Goal: Task Accomplishment & Management: Manage account settings

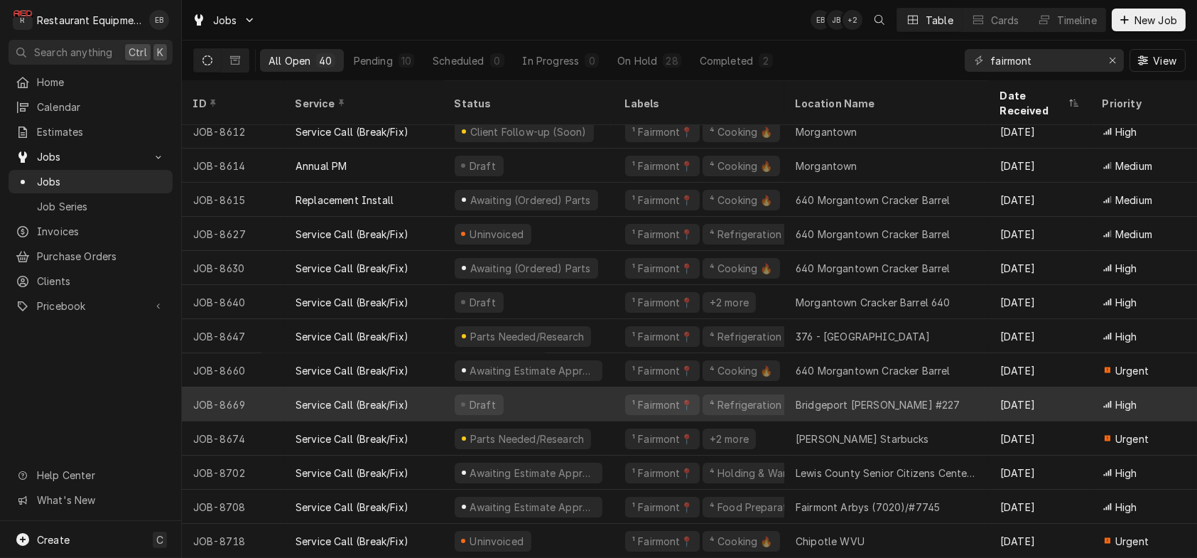
scroll to position [941, 0]
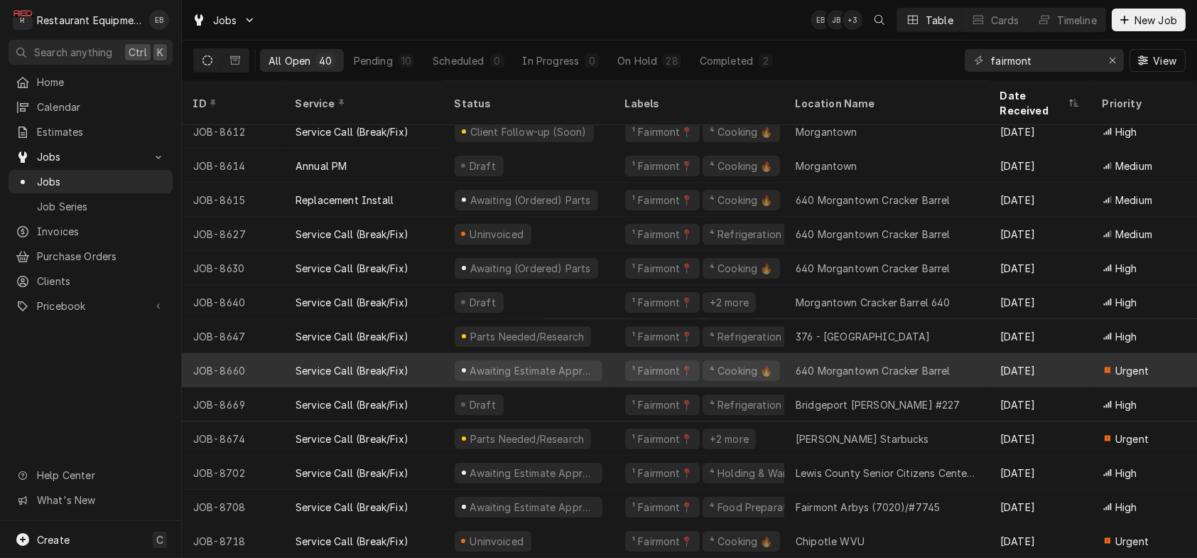
click at [603, 360] on div "Awaiting Estimate Approval" at bounding box center [529, 370] width 148 height 21
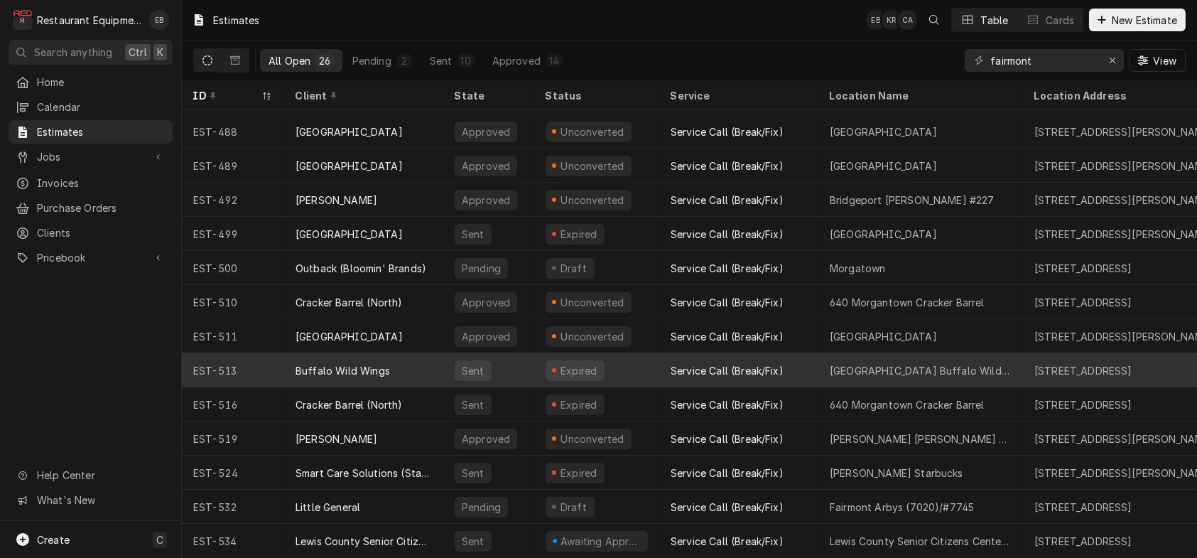
scroll to position [453, 0]
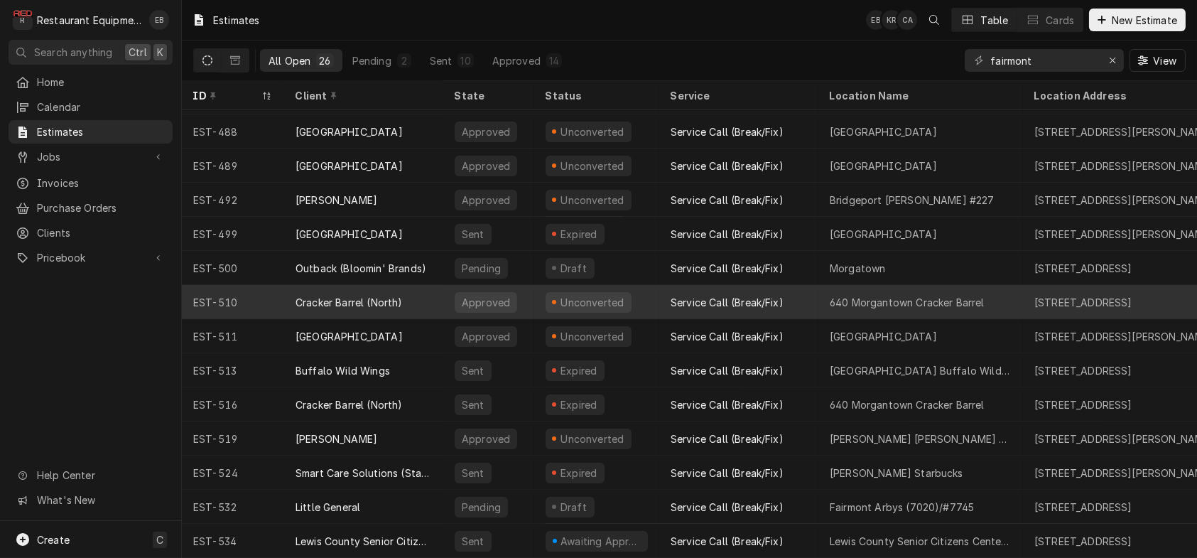
click at [443, 291] on div "Cracker Barrel (North)" at bounding box center [363, 302] width 159 height 34
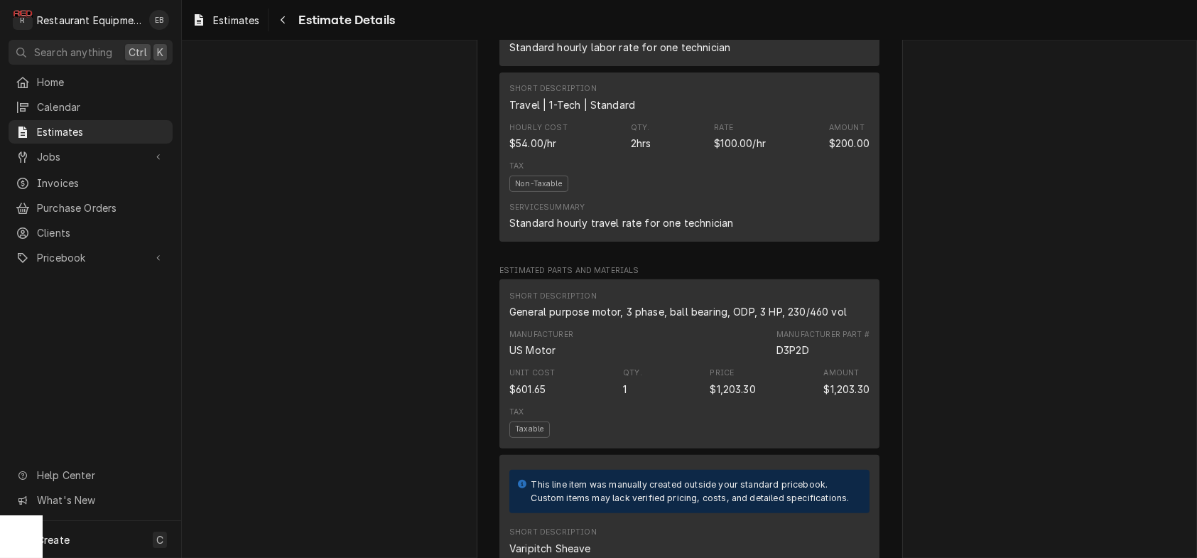
scroll to position [1184, 0]
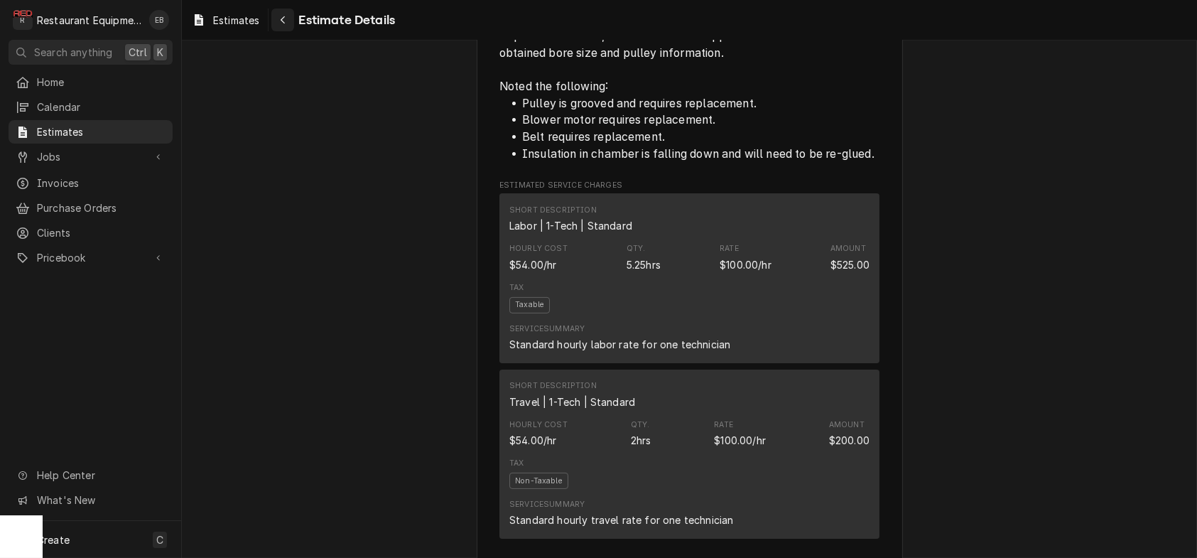
drag, startPoint x: 225, startPoint y: 15, endPoint x: 301, endPoint y: 15, distance: 75.3
click at [225, 15] on div "Estimates" at bounding box center [225, 20] width 73 height 18
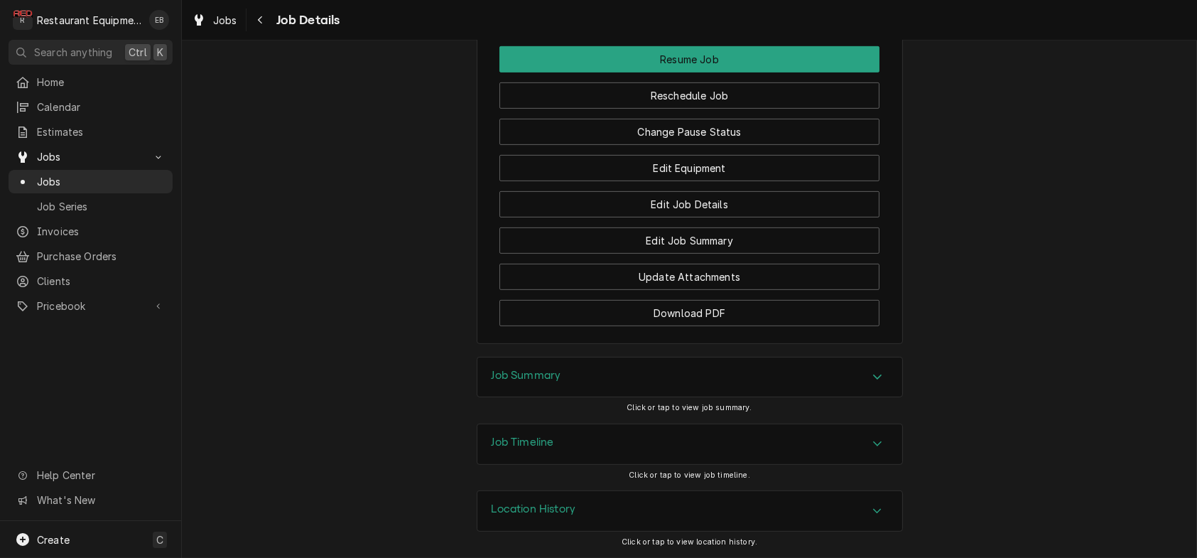
scroll to position [1894, 0]
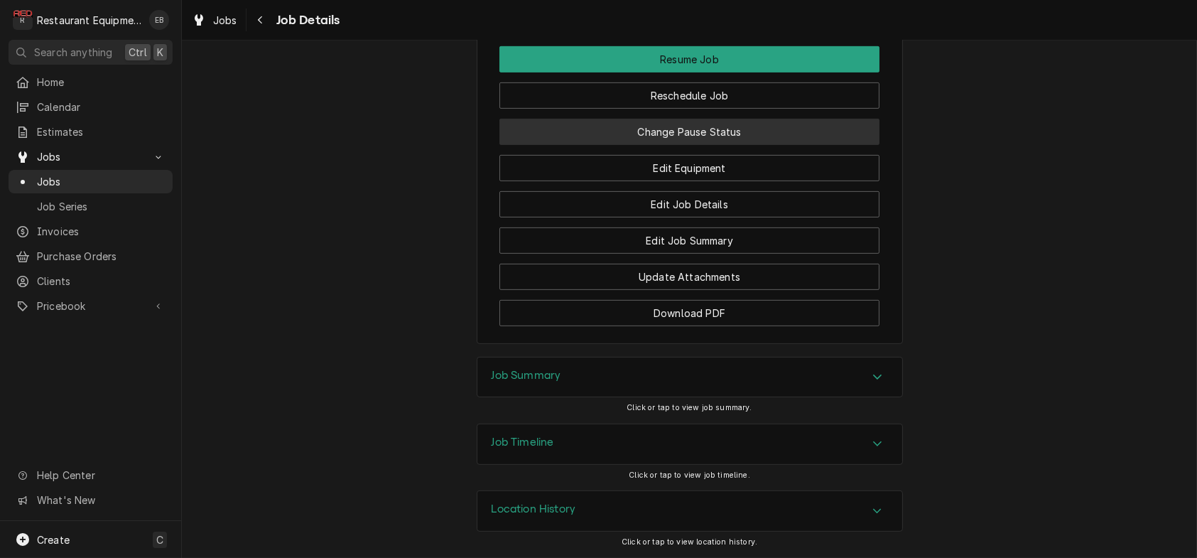
click at [680, 145] on button "Change Pause Status" at bounding box center [690, 132] width 380 height 26
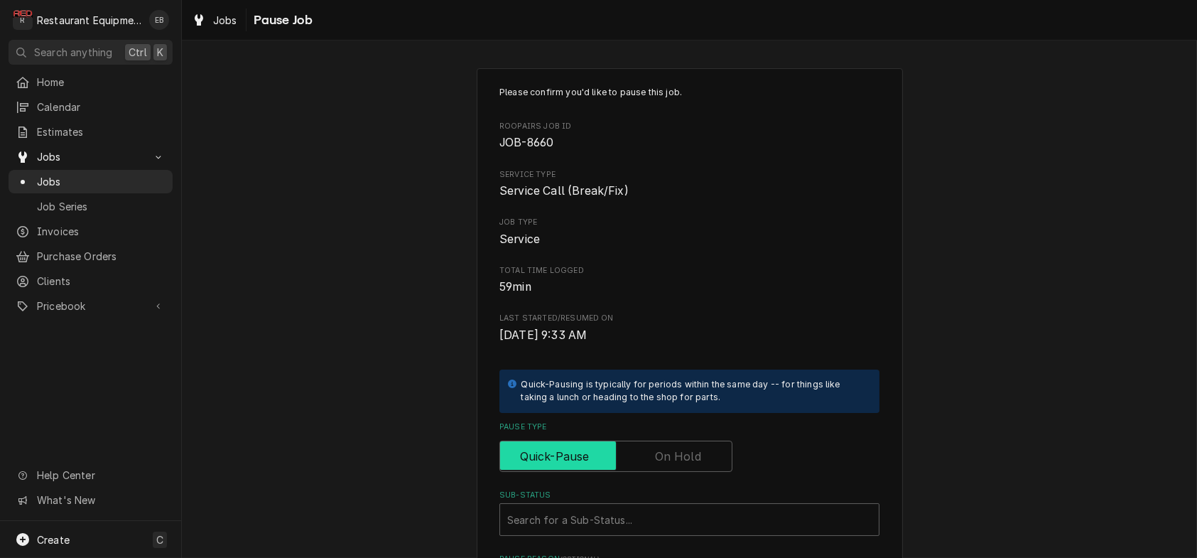
click at [652, 472] on input "Pause Type" at bounding box center [616, 456] width 220 height 31
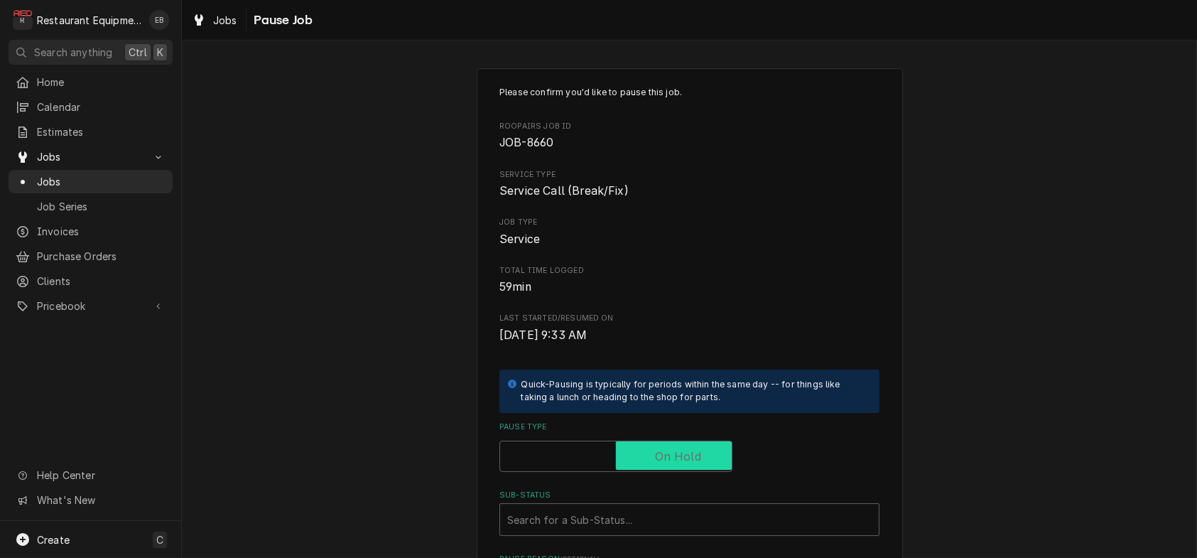
checkbox input "true"
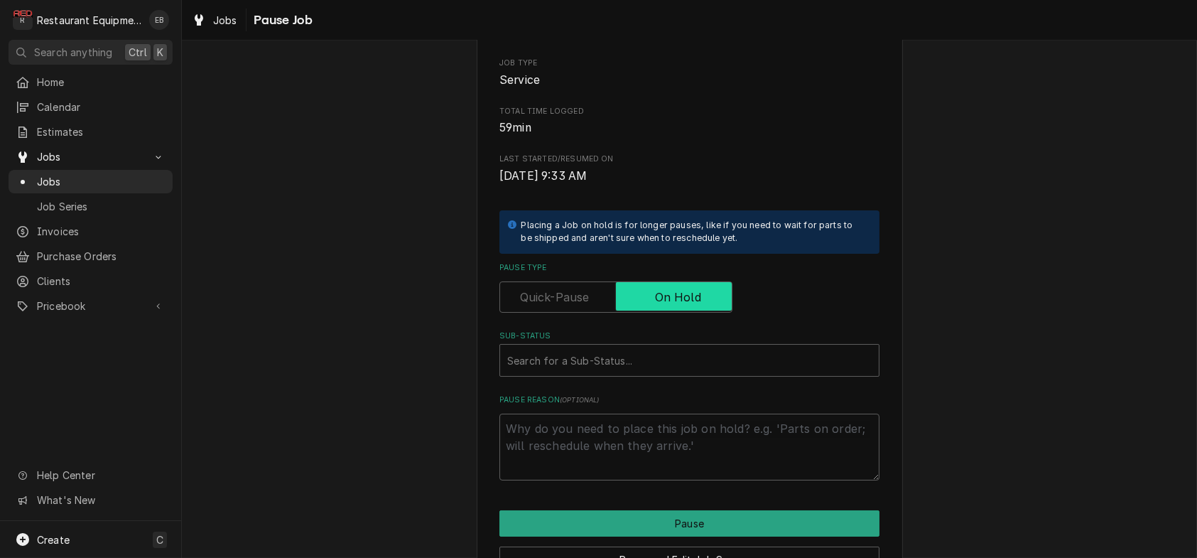
scroll to position [237, 0]
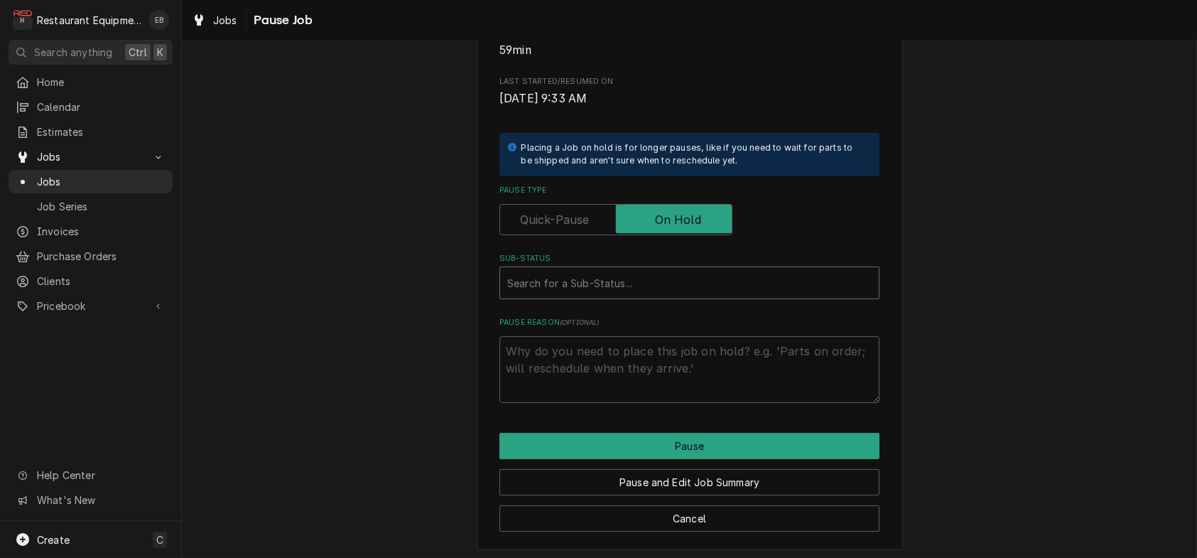
type textarea "x"
click at [578, 296] on div "Sub-Status" at bounding box center [689, 283] width 365 height 26
type input "awaiting"
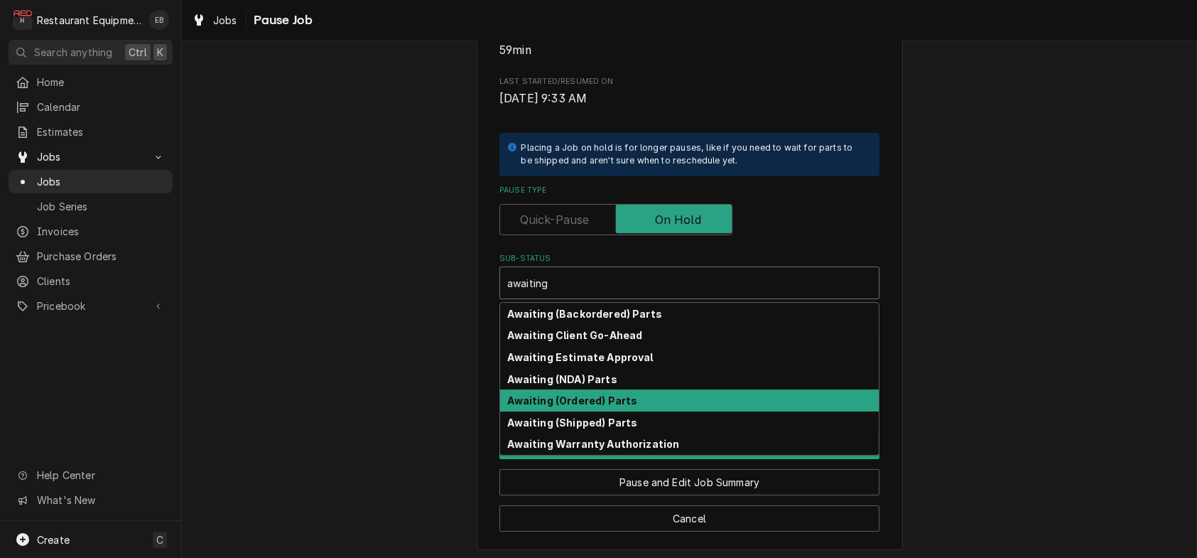
click at [607, 406] on strong "Awaiting (Ordered) Parts" at bounding box center [573, 400] width 130 height 12
type textarea "x"
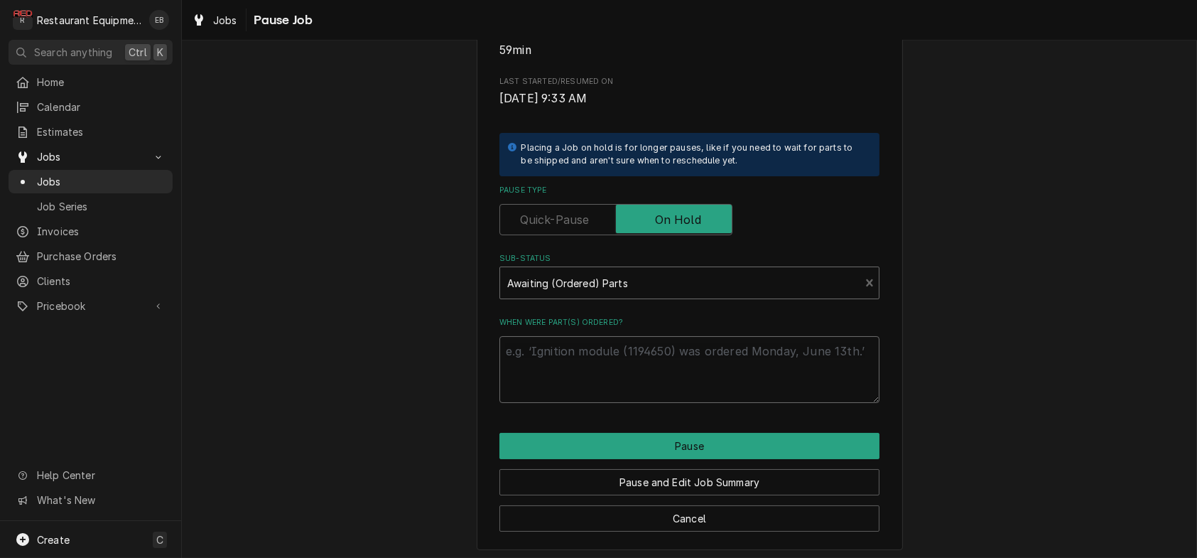
click at [616, 403] on textarea "When were part(s) ordered?" at bounding box center [690, 369] width 380 height 67
type textarea "x"
type textarea "o"
type textarea "x"
type textarea "or"
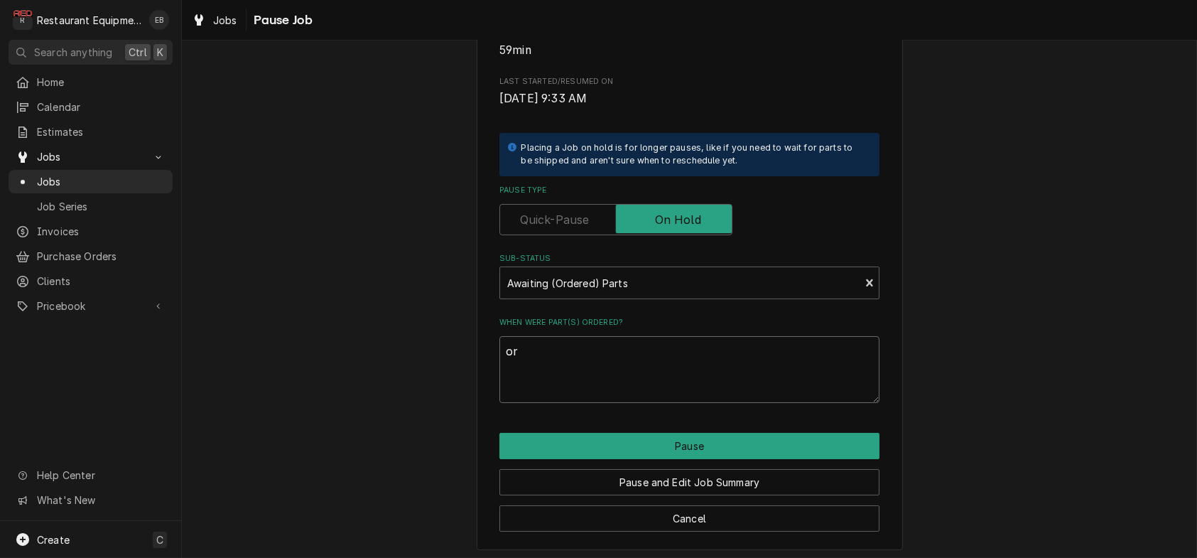
type textarea "x"
type textarea "ord"
type textarea "x"
type textarea "orde"
type textarea "x"
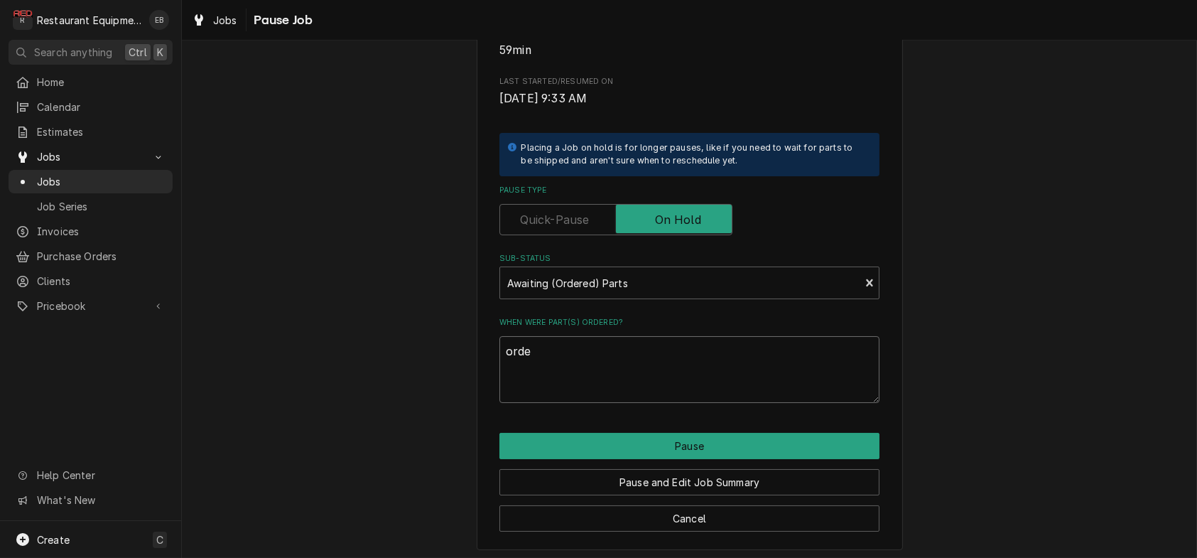
type textarea "order"
type textarea "x"
type textarea "ordere"
type textarea "x"
type textarea "ordered"
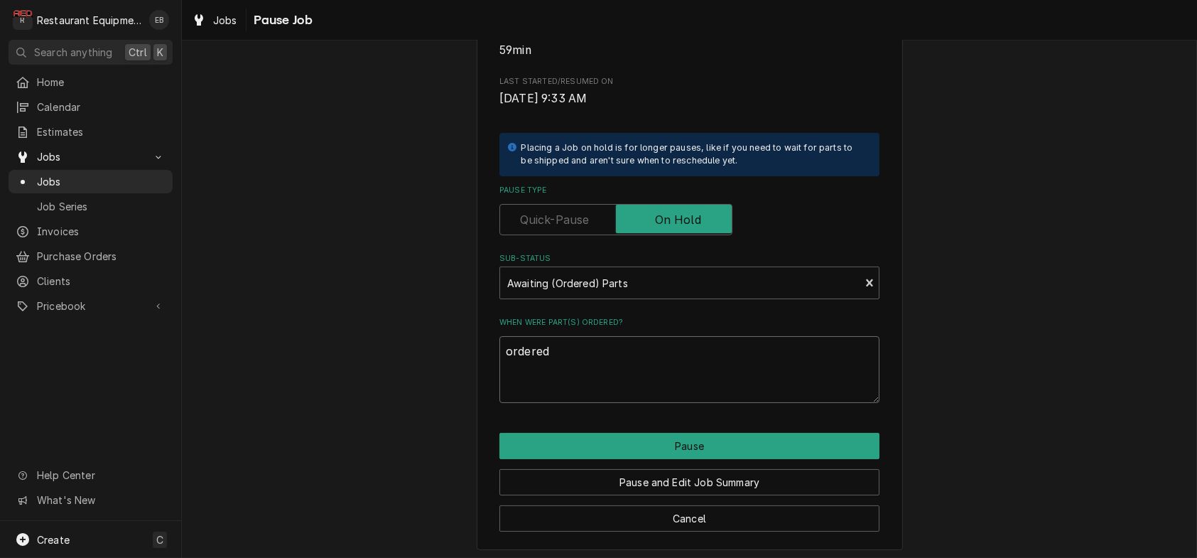
type textarea "x"
type textarea "ordered"
type textarea "x"
type textarea "ordered 8"
type textarea "x"
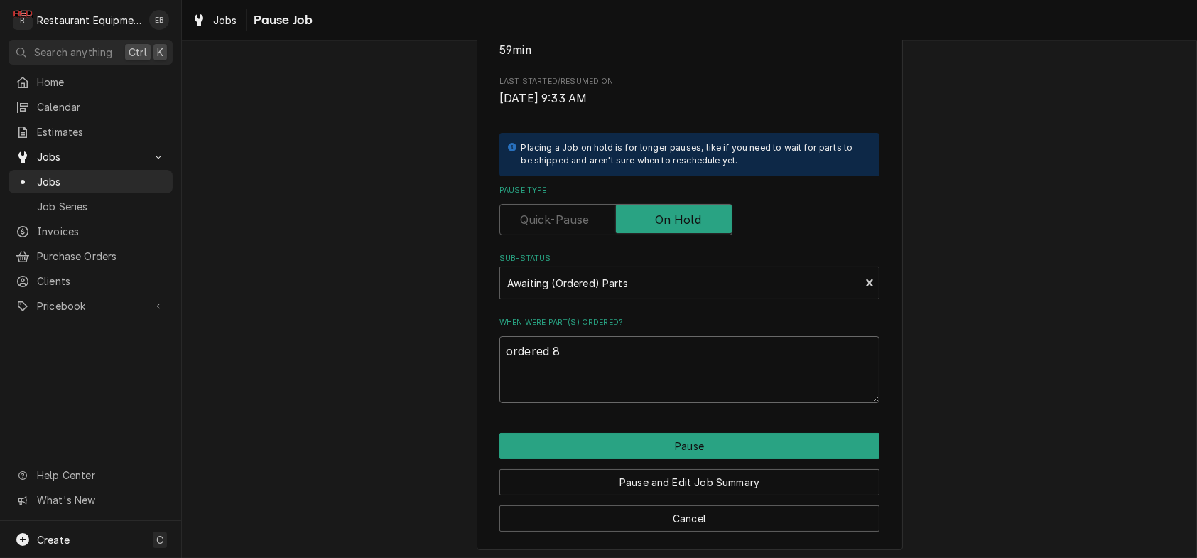
type textarea "ordered 8/"
type textarea "x"
type textarea "ordered 8/2"
type textarea "x"
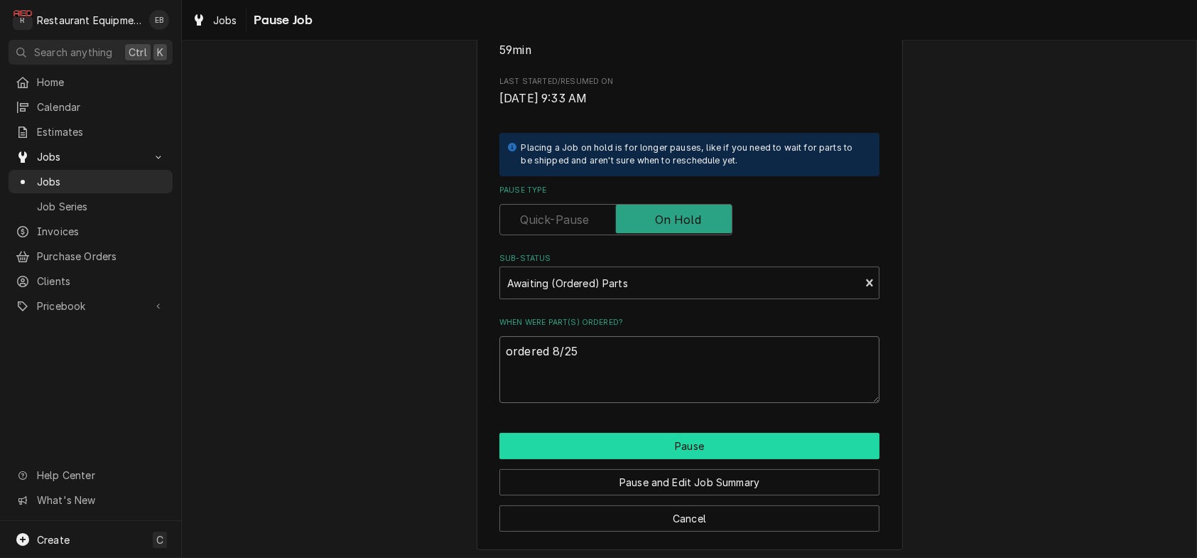
type textarea "ordered 8/25"
click at [625, 459] on button "Pause" at bounding box center [690, 446] width 380 height 26
type textarea "x"
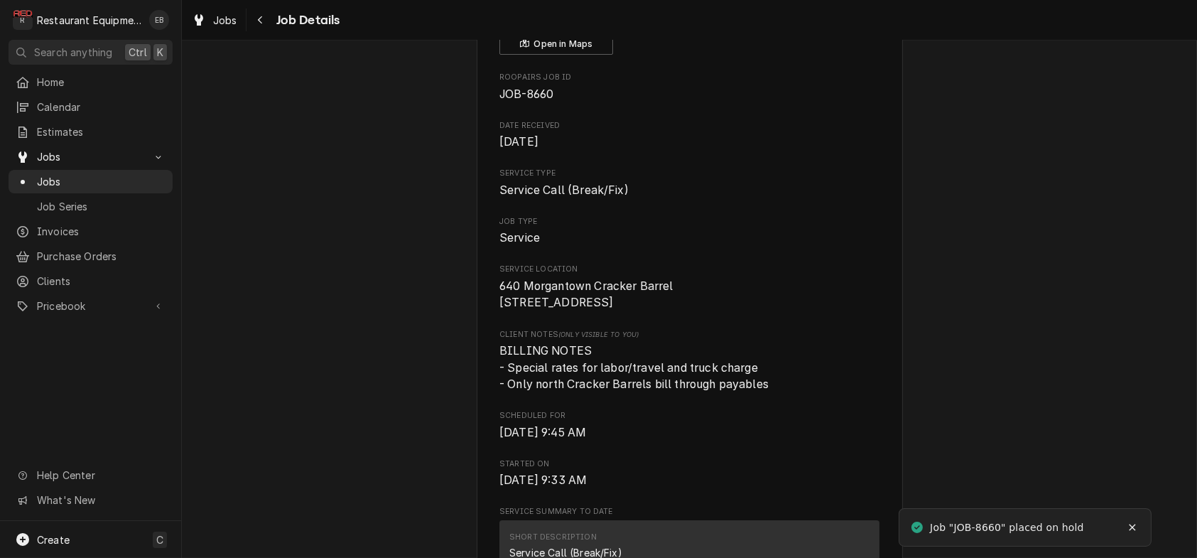
scroll to position [142, 0]
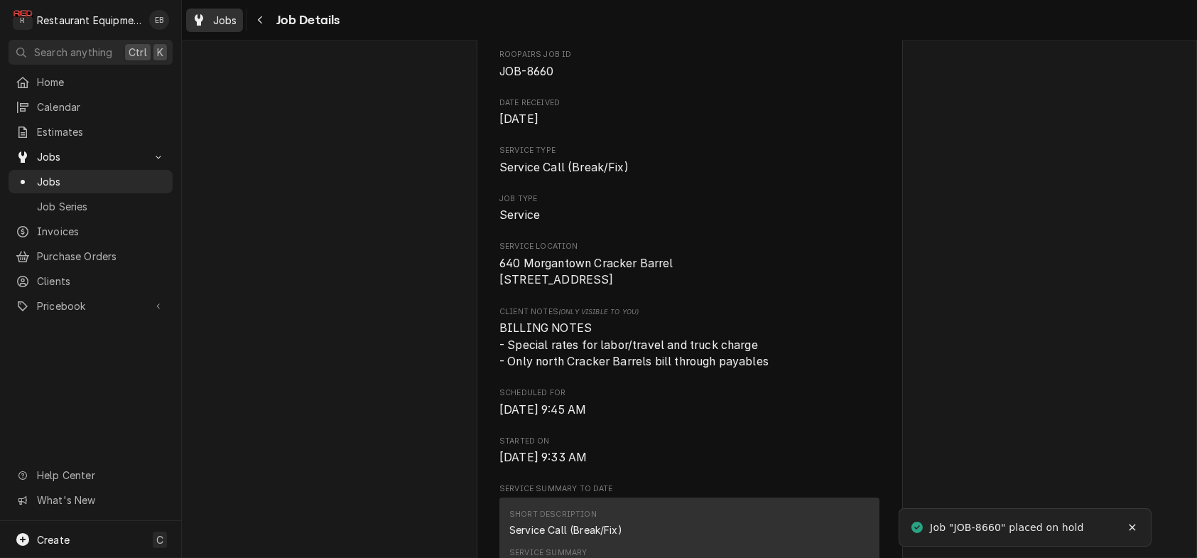
click at [237, 27] on span "Jobs" at bounding box center [225, 20] width 24 height 15
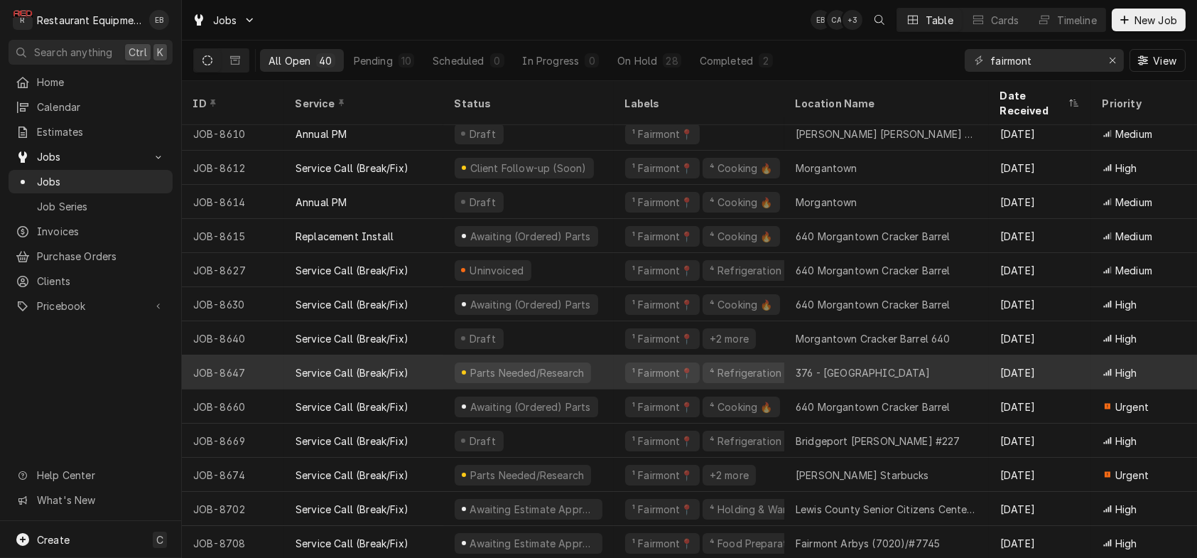
scroll to position [894, 0]
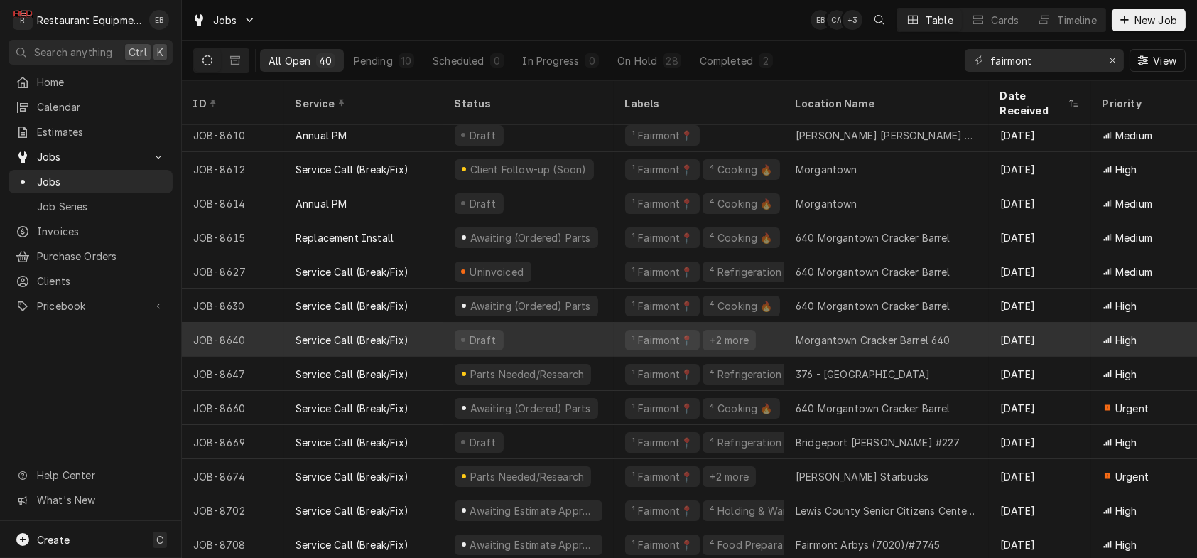
click at [614, 337] on div "Draft" at bounding box center [528, 340] width 171 height 34
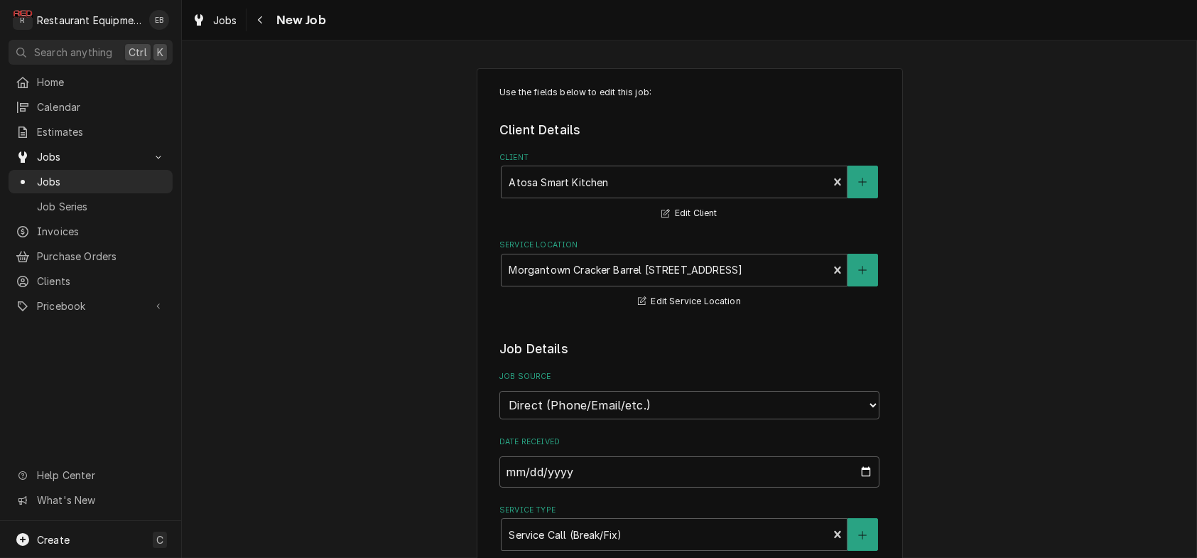
type textarea "x"
click at [222, 30] on link "Jobs" at bounding box center [214, 20] width 57 height 23
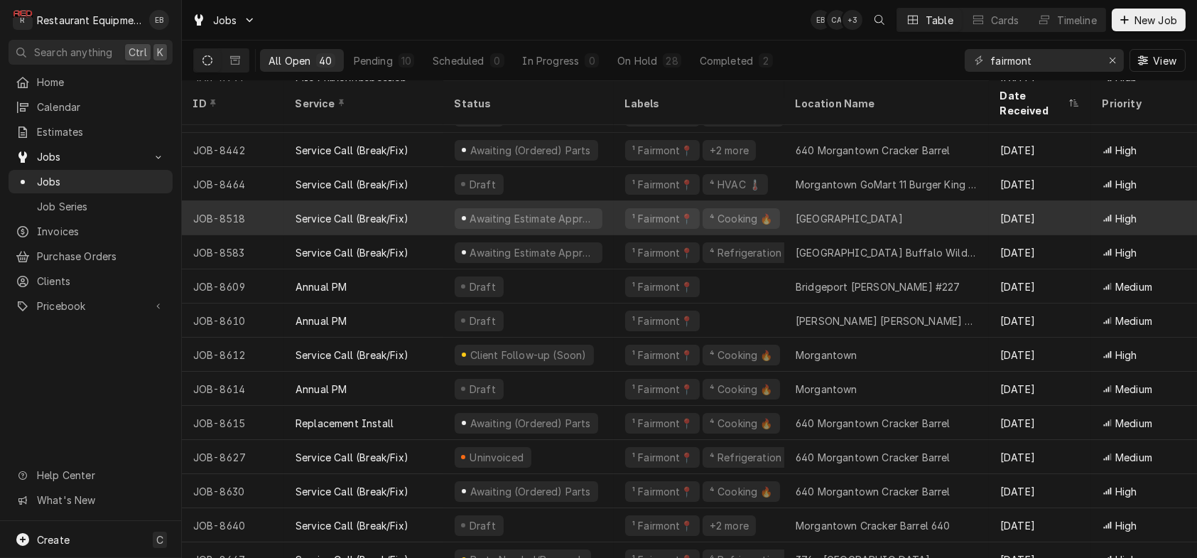
scroll to position [709, 0]
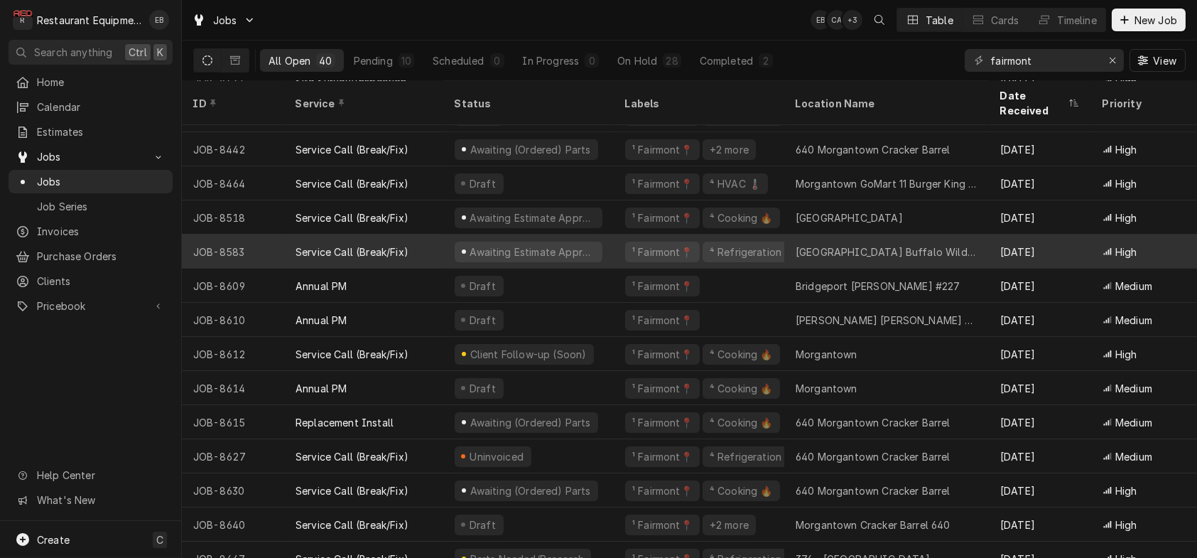
click at [614, 251] on div "Awaiting Estimate Approval" at bounding box center [528, 251] width 171 height 34
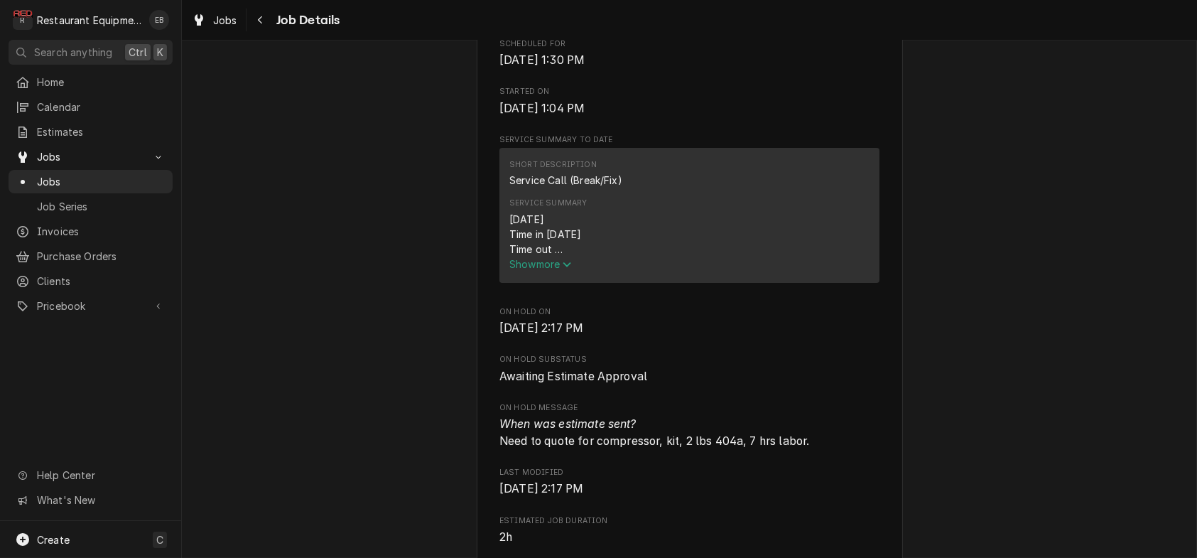
scroll to position [473, 0]
click at [531, 271] on span "Show more" at bounding box center [540, 265] width 63 height 12
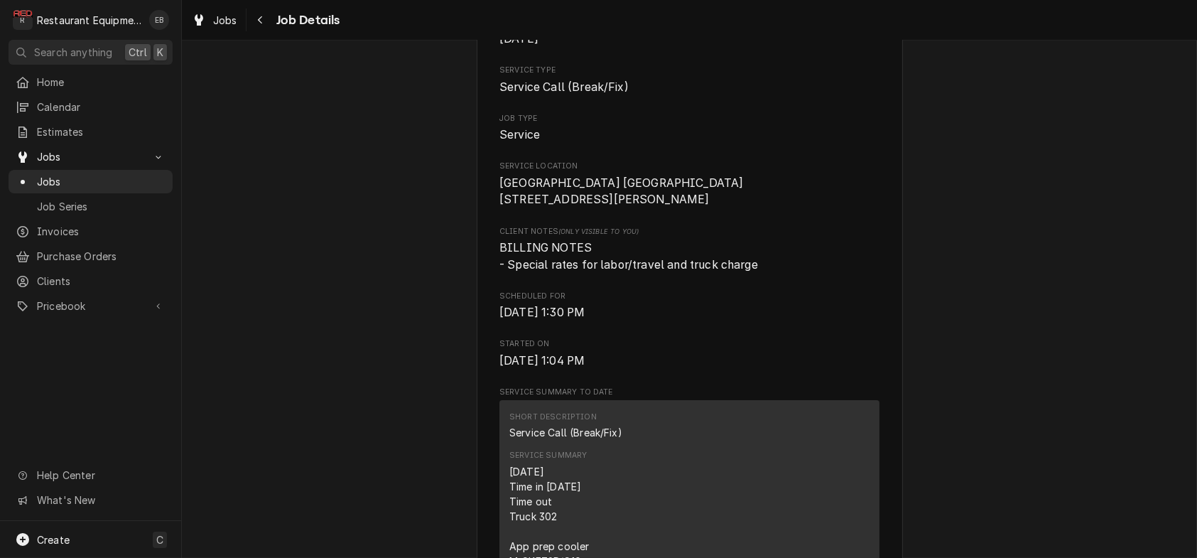
scroll to position [189, 0]
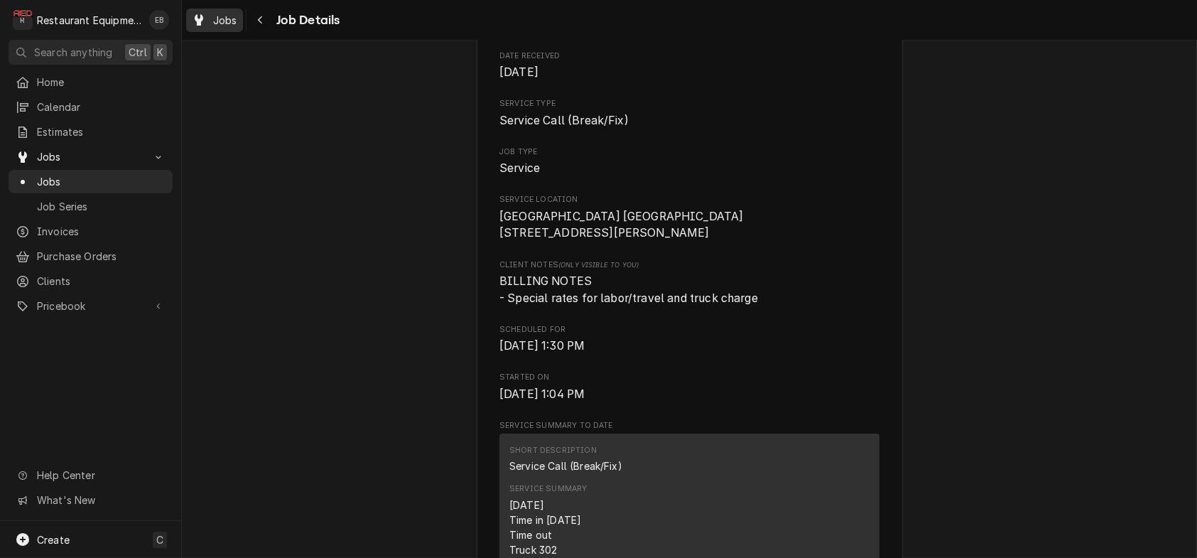
click at [217, 10] on link "Jobs" at bounding box center [214, 20] width 57 height 23
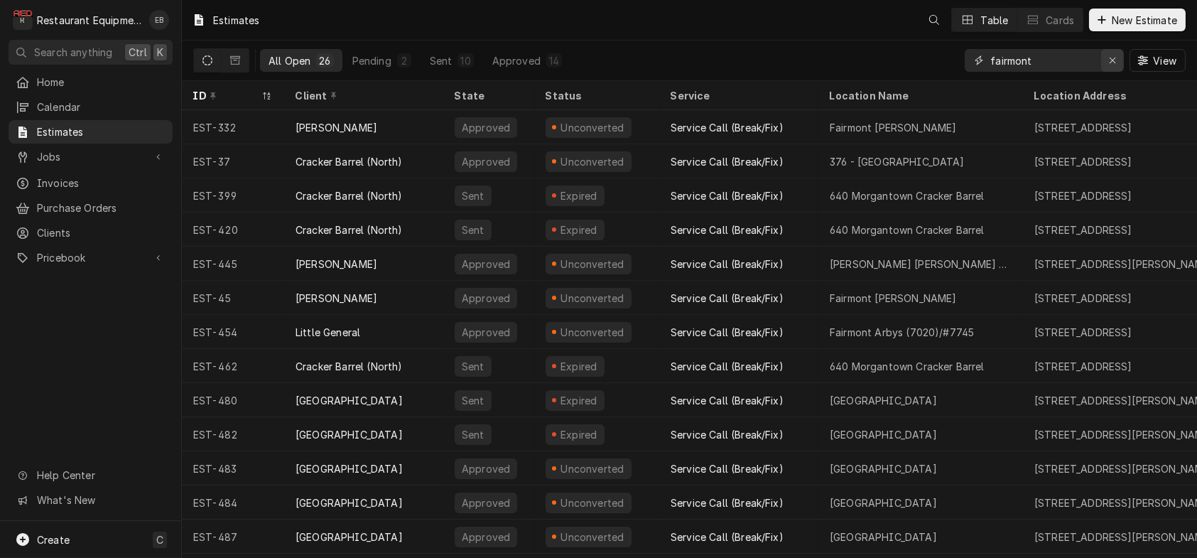
click at [1101, 64] on button "Erase input" at bounding box center [1112, 60] width 23 height 23
click at [1034, 63] on input "Dynamic Content Wrapper" at bounding box center [1057, 60] width 134 height 23
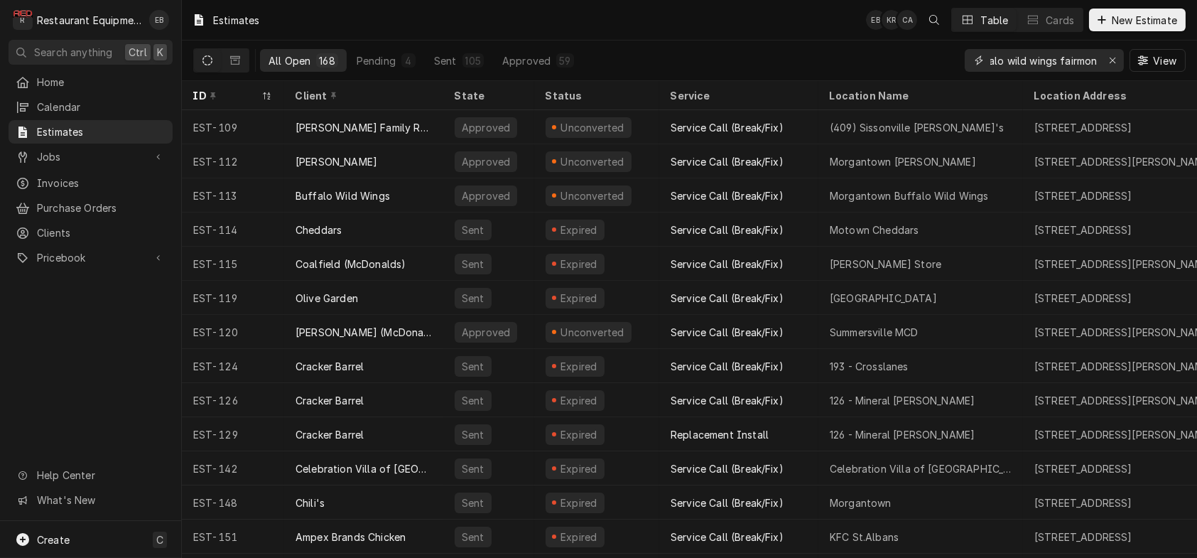
scroll to position [0, 27]
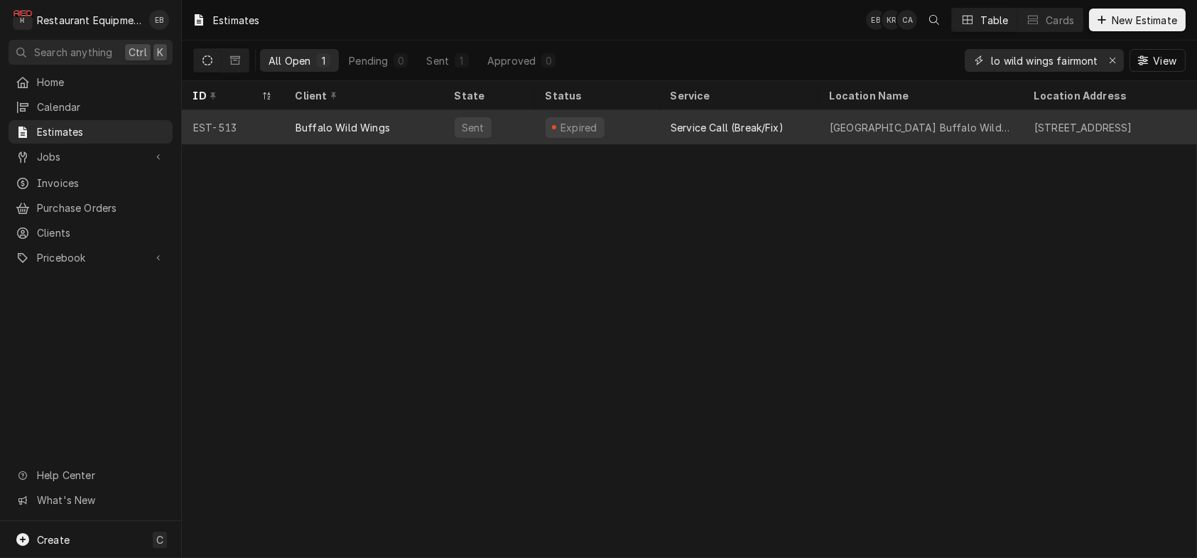
type input "buffalo wild wings fairmont"
click at [680, 132] on div "Service Call (Break/Fix)" at bounding box center [738, 127] width 159 height 34
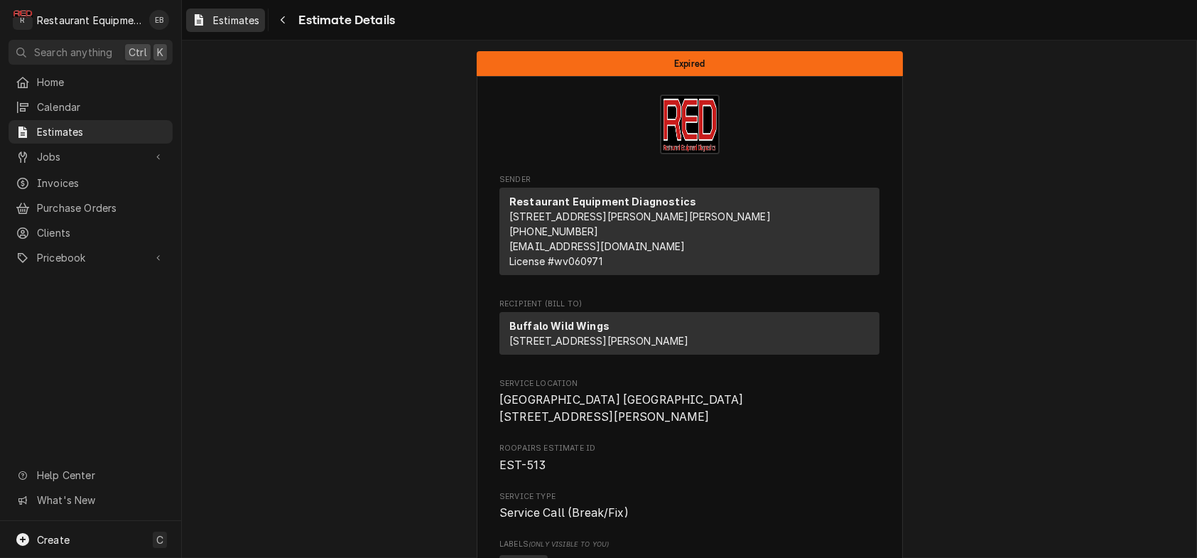
click at [249, 22] on span "Estimates" at bounding box center [236, 20] width 46 height 15
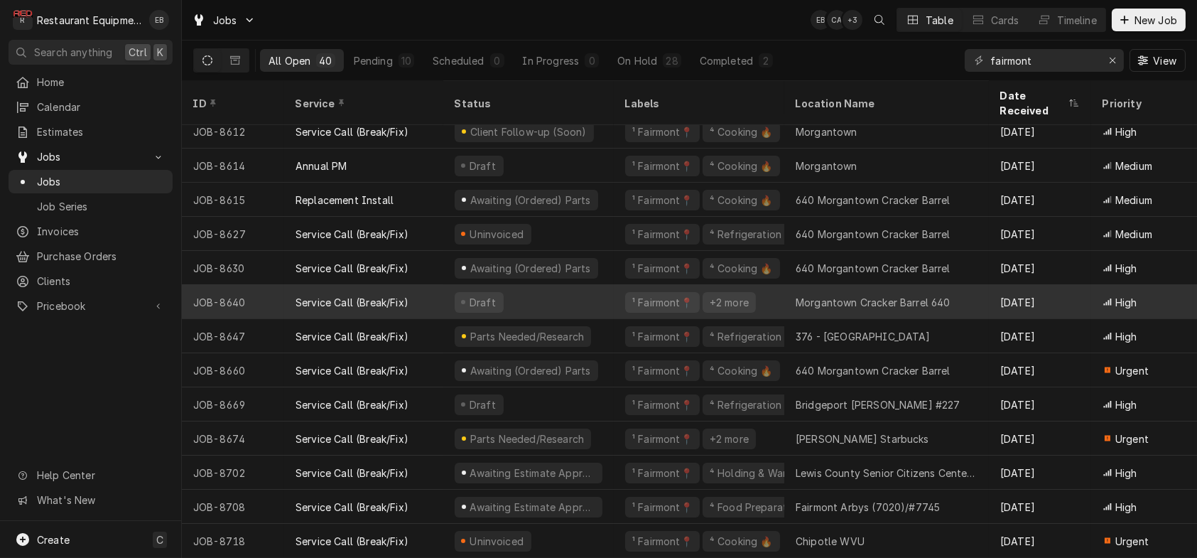
scroll to position [941, 0]
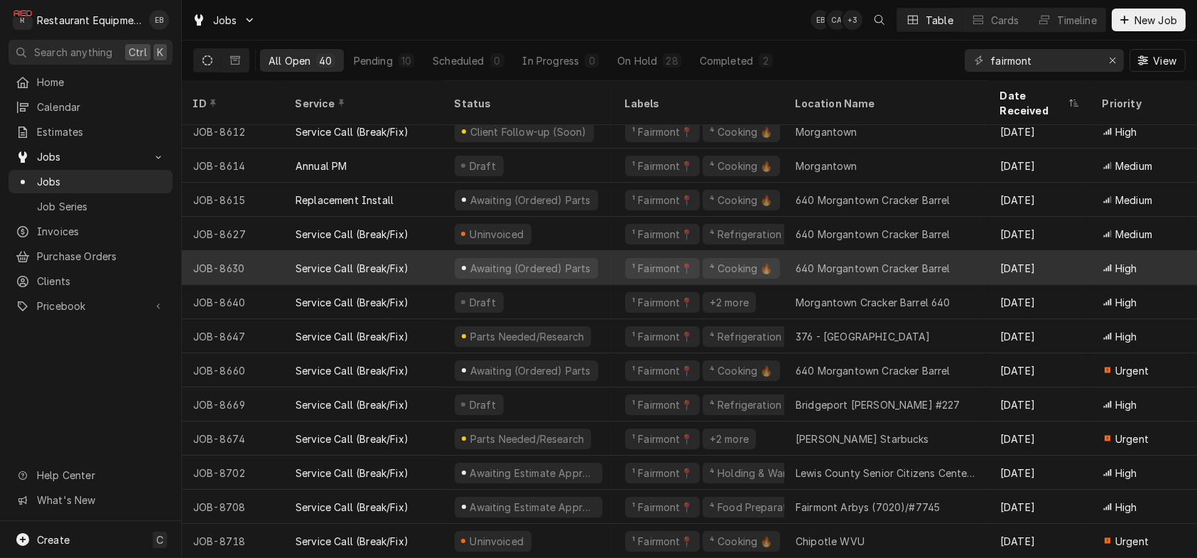
click at [614, 255] on div "Awaiting (Ordered) Parts" at bounding box center [528, 268] width 171 height 34
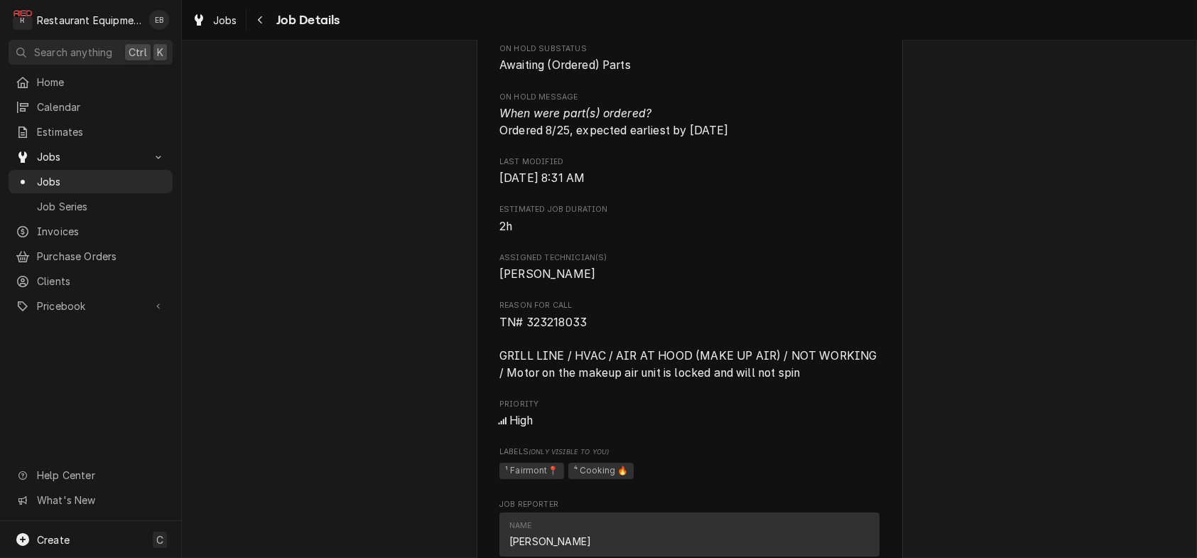
scroll to position [805, 0]
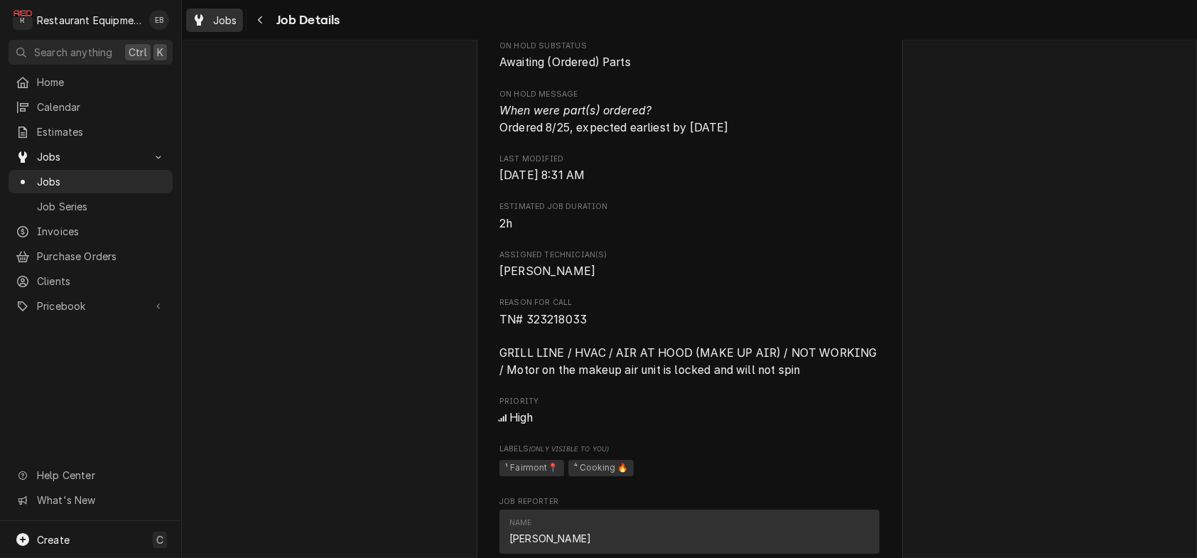
click at [237, 21] on span "Jobs" at bounding box center [225, 20] width 24 height 15
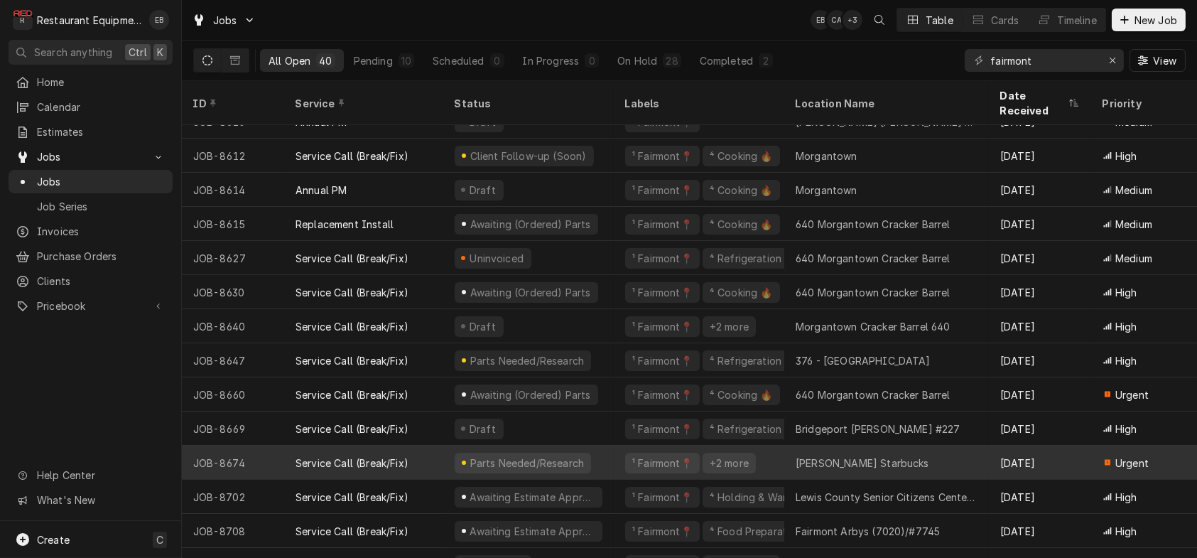
scroll to position [941, 0]
